Goal: Obtain resource: Download file/media

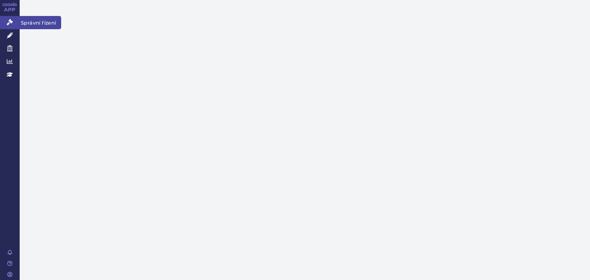
click at [14, 19] on link "Správní řízení" at bounding box center [10, 22] width 20 height 13
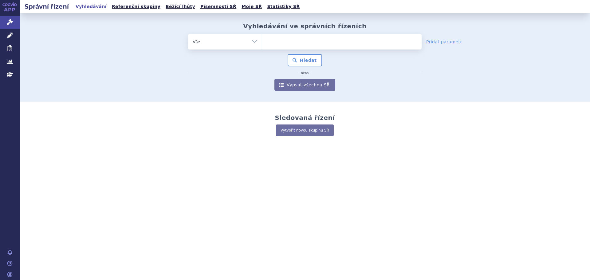
click at [10, 7] on link "APP" at bounding box center [10, 8] width 20 height 16
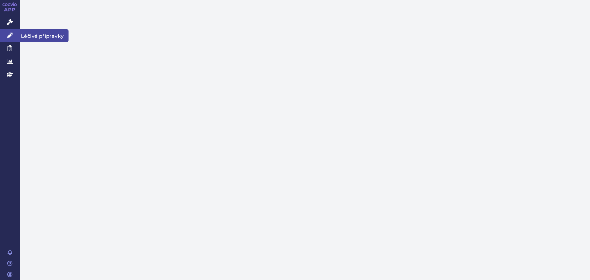
click at [7, 33] on icon at bounding box center [10, 35] width 6 height 6
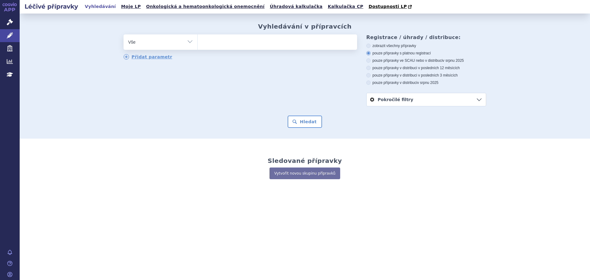
click at [446, 99] on link "Pokročilé filtry" at bounding box center [426, 99] width 119 height 13
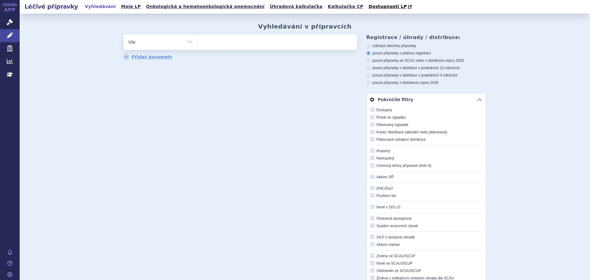
click at [392, 165] on label "Centrový léčivý přípravek (limit S)" at bounding box center [427, 165] width 112 height 5
click at [375, 165] on input "Centrový léčivý přípravek (limit S)" at bounding box center [373, 166] width 4 height 4
checkbox input "true"
click at [155, 60] on link "Přidat parametr" at bounding box center [148, 57] width 49 height 6
select select "filter-product"
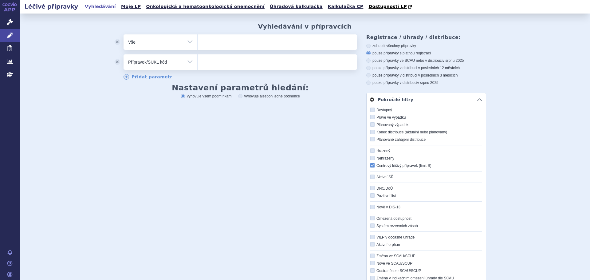
click at [183, 64] on select "Vše Přípravek/SUKL kód MAH VPOIS ATC/Aktivní látka Léková forma Síla" at bounding box center [161, 61] width 74 height 14
click at [114, 63] on button "odstranit" at bounding box center [117, 61] width 12 height 15
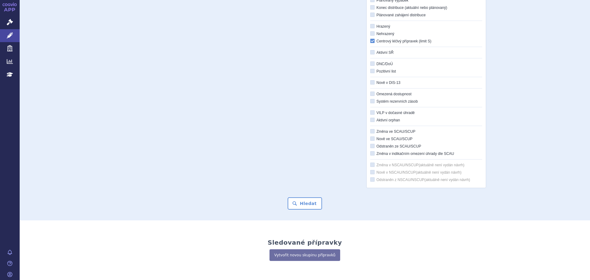
scroll to position [149, 0]
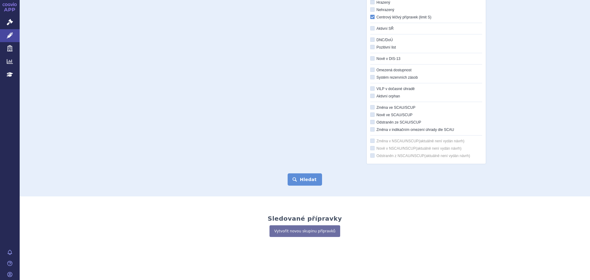
click at [303, 177] on button "Hledat" at bounding box center [305, 179] width 35 height 12
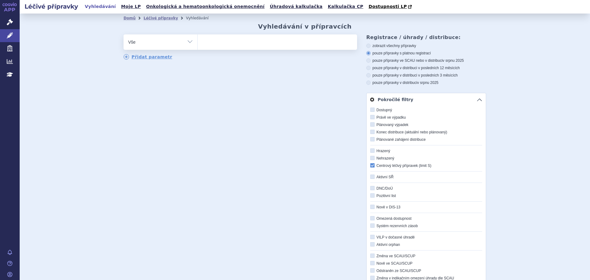
click at [367, 48] on icon at bounding box center [369, 46] width 4 height 4
click at [367, 48] on input "zobrazit všechny přípravky" at bounding box center [369, 47] width 4 height 4
radio input "true"
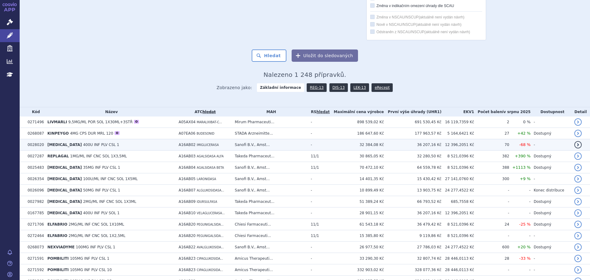
scroll to position [308, 0]
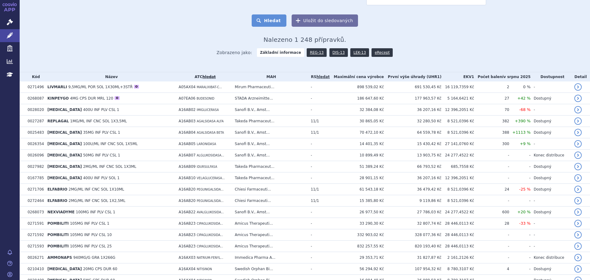
click at [273, 19] on button "Hledat" at bounding box center [269, 20] width 35 height 12
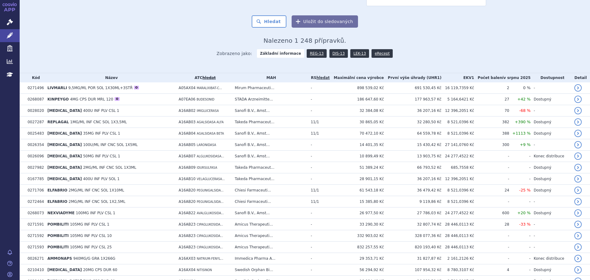
scroll to position [308, 0]
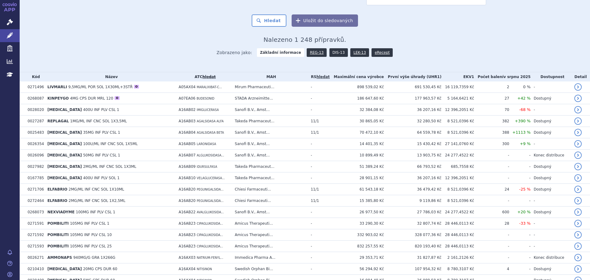
click at [335, 53] on link "DIS-13" at bounding box center [339, 52] width 18 height 9
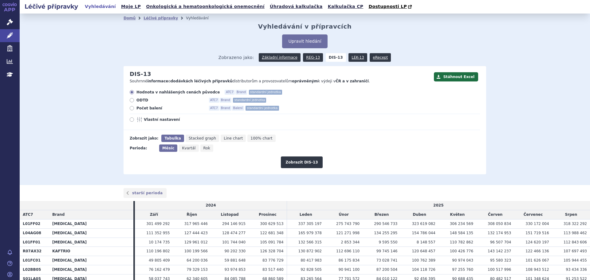
click at [157, 121] on span "Vlastní nastavení" at bounding box center [178, 119] width 68 height 5
click at [134, 121] on input "Vlastní nastavení" at bounding box center [132, 120] width 4 height 4
radio input "true"
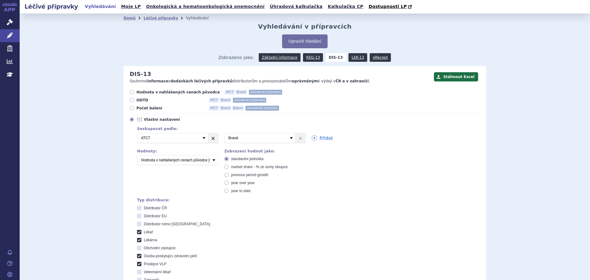
click at [209, 139] on link "×" at bounding box center [214, 137] width 10 height 9
click at [190, 135] on select "Vyberte groupování ATC3 ATC5 ATC7 Brand Balení SÚKL kód MAH VPOIS Referenční sk…" at bounding box center [172, 138] width 71 height 10
select select "suklCode"
click at [137, 133] on select "Vyberte groupování ATC3 ATC5 ATC7 Brand Balení SÚKL kód MAH VPOIS Referenční sk…" at bounding box center [172, 138] width 71 height 10
click at [234, 138] on link "Přidat" at bounding box center [236, 138] width 22 height 6
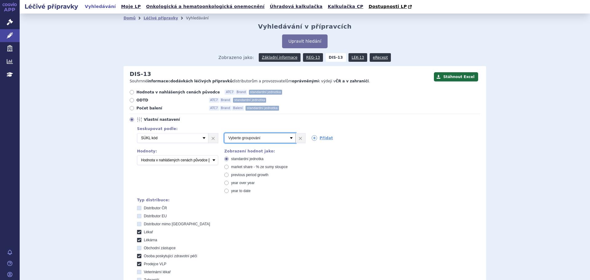
click at [282, 137] on select "Vyberte groupování ATC3 ATC5 ATC7 Brand Balení SÚKL kód MAH VPOIS Referenční sk…" at bounding box center [260, 138] width 71 height 10
select select "brand"
click at [225, 133] on select "Vyberte groupování ATC3 ATC5 ATC7 Brand Balení SÚKL kód MAH VPOIS Referenční sk…" at bounding box center [260, 138] width 71 height 10
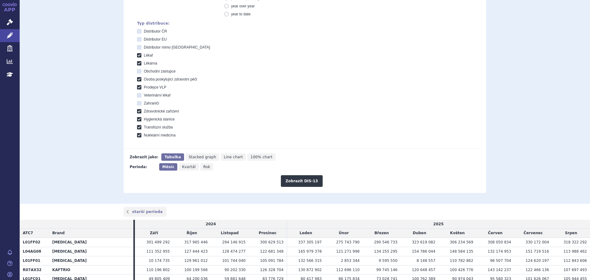
scroll to position [123, 0]
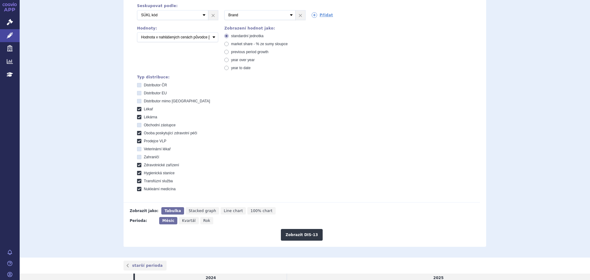
click at [137, 85] on icon at bounding box center [139, 85] width 4 height 4
click at [138, 85] on ČR "Distributor ČR" at bounding box center [140, 86] width 4 height 4
checkbox ČR "true"
click at [137, 93] on icon at bounding box center [139, 93] width 4 height 4
click at [138, 93] on EU "Distributor EU" at bounding box center [140, 94] width 4 height 4
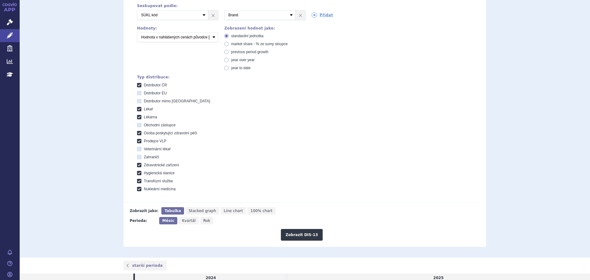
checkbox EU "true"
click at [137, 101] on icon at bounding box center [139, 101] width 4 height 4
click at [138, 101] on EU "Distributor mimo [GEOGRAPHIC_DATA]" at bounding box center [140, 102] width 4 height 4
checkbox EU "true"
click at [137, 125] on icon at bounding box center [139, 125] width 4 height 4
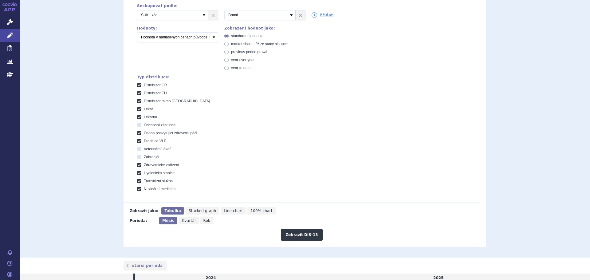
click at [138, 125] on zástupce "Obchodní zástupce" at bounding box center [140, 126] width 4 height 4
checkbox zástupce "true"
click at [138, 150] on icon at bounding box center [139, 149] width 4 height 4
click at [138, 150] on lékař "Veterinární lékař" at bounding box center [140, 150] width 4 height 4
checkbox lékař "true"
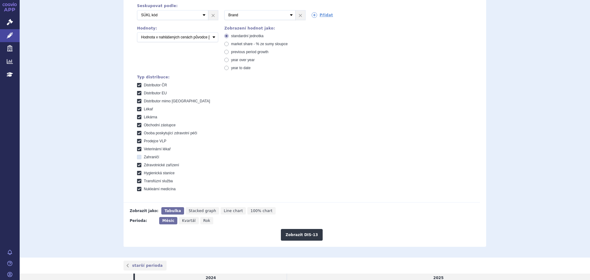
click at [137, 156] on icon at bounding box center [139, 157] width 4 height 4
click at [138, 156] on input "Zahraničí" at bounding box center [140, 158] width 4 height 4
checkbox input "true"
click at [302, 237] on button "Zobrazit DIS-13" at bounding box center [302, 235] width 42 height 12
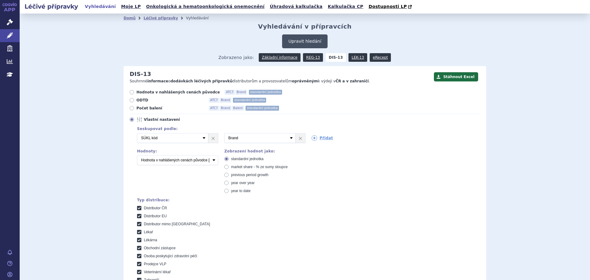
click at [304, 39] on button "Upravit hledání" at bounding box center [304, 41] width 45 height 14
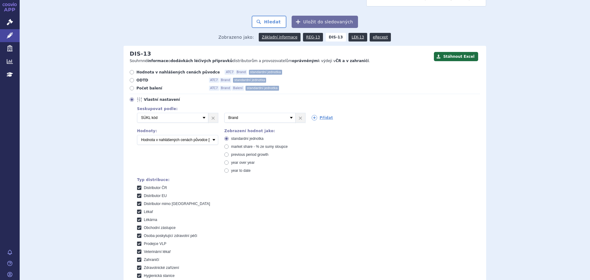
scroll to position [308, 0]
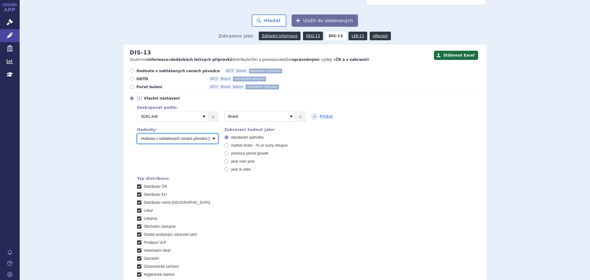
click at [210, 140] on select "Počet balení Hodnota v nahlášených cenách původce [DIS-13] Hodnota v maximálníc…" at bounding box center [177, 139] width 81 height 10
select select "packages"
click at [137, 134] on select "Počet balení Hodnota v nahlášených cenách původce [DIS-13] Hodnota v maximálníc…" at bounding box center [177, 139] width 81 height 10
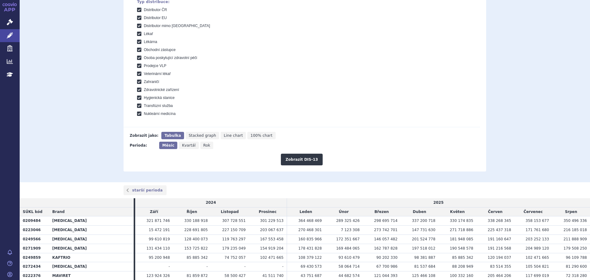
scroll to position [554, 0]
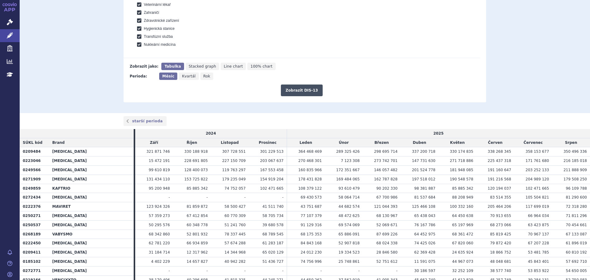
click at [303, 93] on button "Zobrazit DIS-13" at bounding box center [302, 91] width 42 height 12
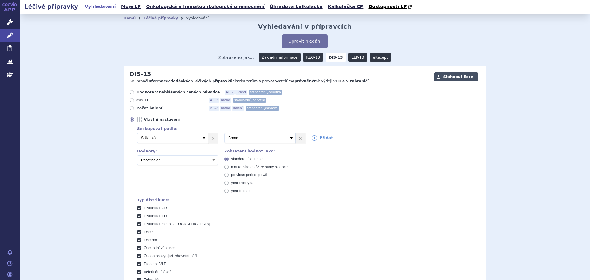
click at [456, 77] on button "Stáhnout Excel" at bounding box center [456, 76] width 44 height 9
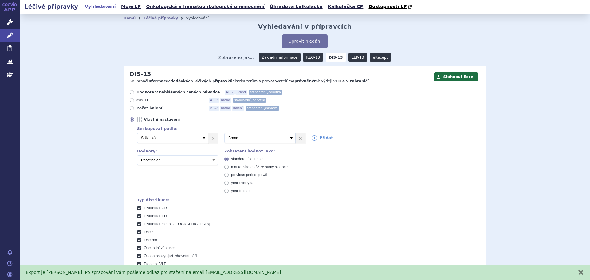
click at [465, 174] on div "Seskupovat podle: 2 Vyberte groupování ATC3 ATC5 ATC7 Brand Balení SÚKL kód MAH…" at bounding box center [305, 219] width 351 height 189
click at [495, 137] on div "Domů Léčivé přípravky Vyhledávání Vyhledávání v přípravcích Upravit hledání ods…" at bounding box center [305, 196] width 388 height 347
